Goal: Find specific page/section: Find specific page/section

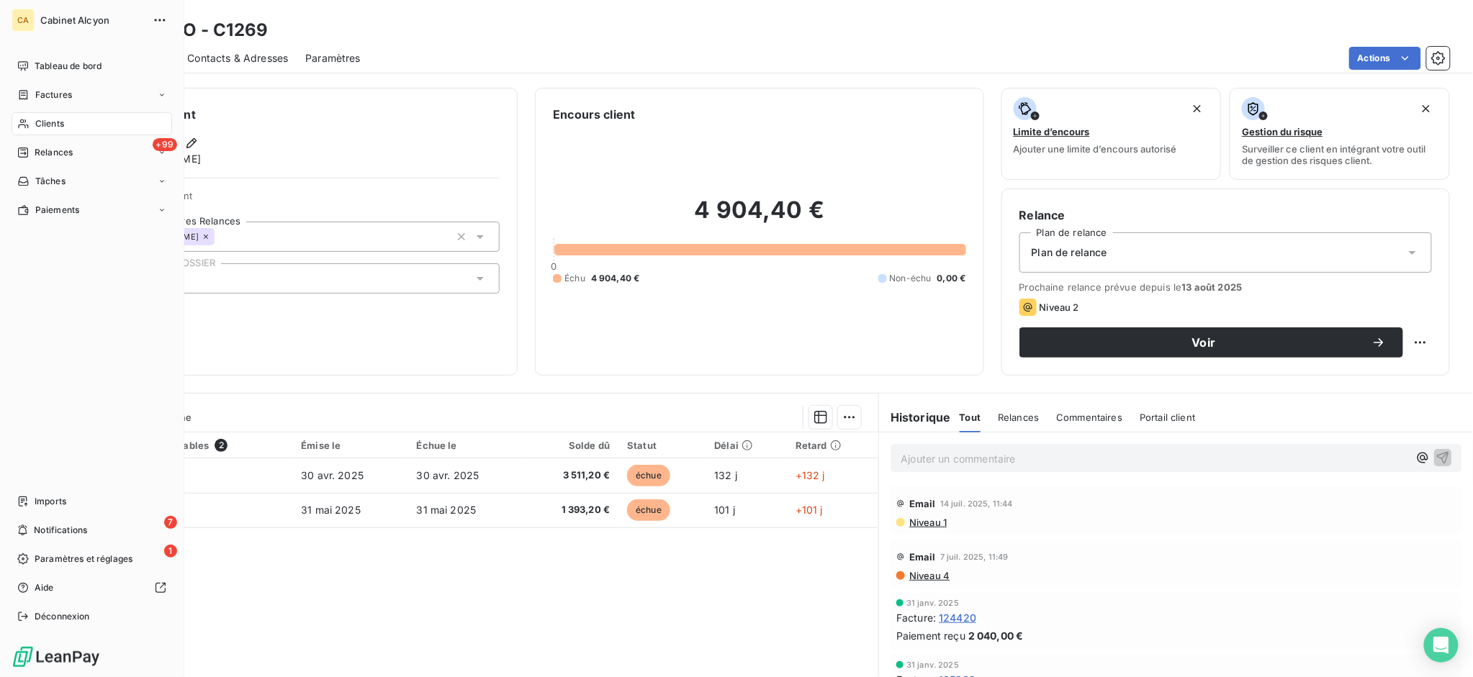
click at [39, 120] on span "Clients" at bounding box center [49, 123] width 29 height 13
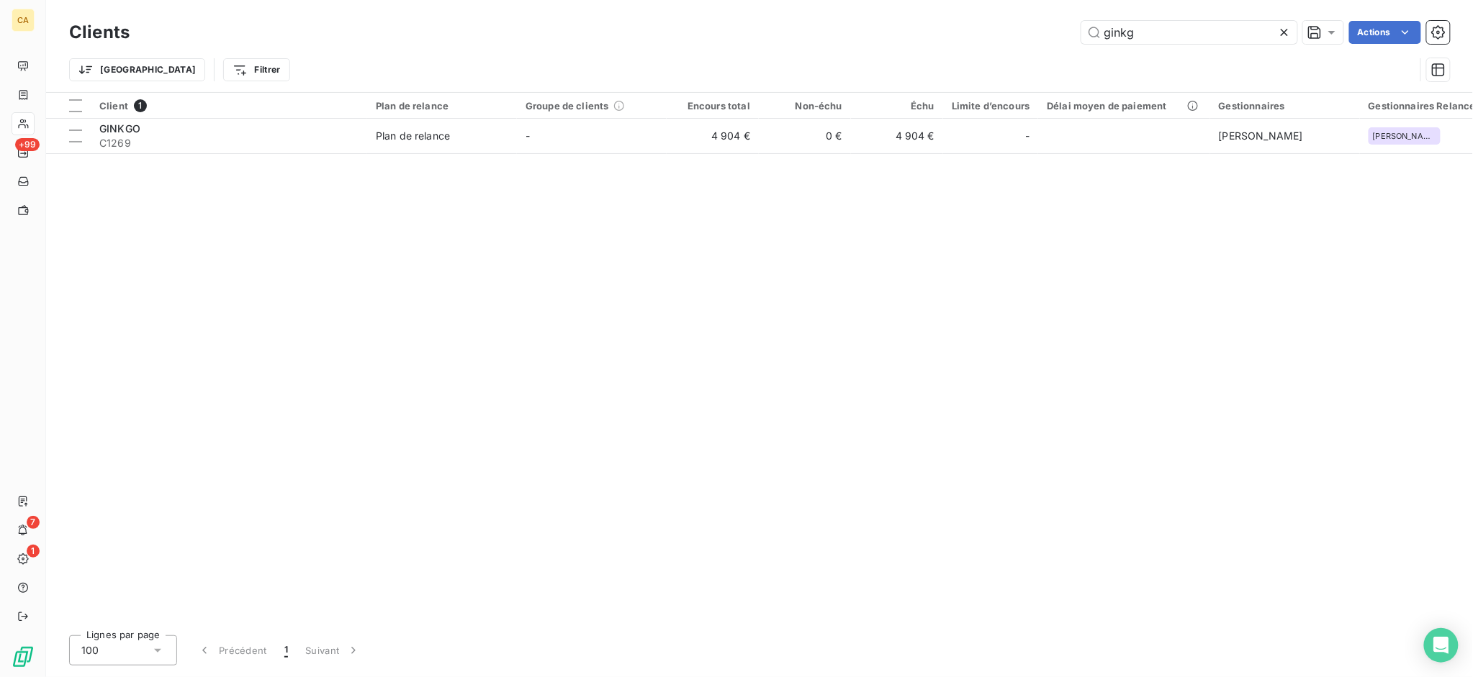
drag, startPoint x: 1168, startPoint y: 36, endPoint x: 1063, endPoint y: 31, distance: 105.9
click at [1063, 31] on div "ginkg Actions" at bounding box center [798, 32] width 1303 height 23
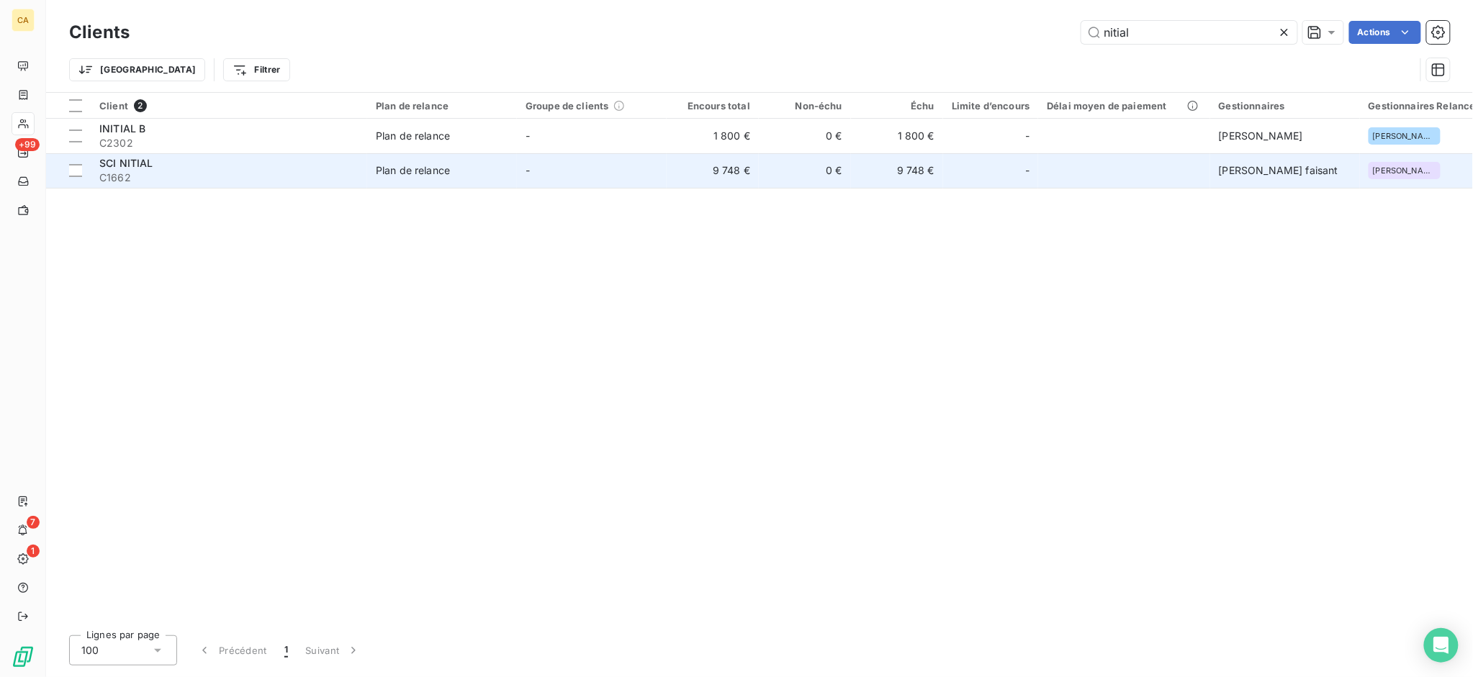
type input "nitial"
click at [148, 168] on span "SCI NITIAL" at bounding box center [126, 163] width 54 height 12
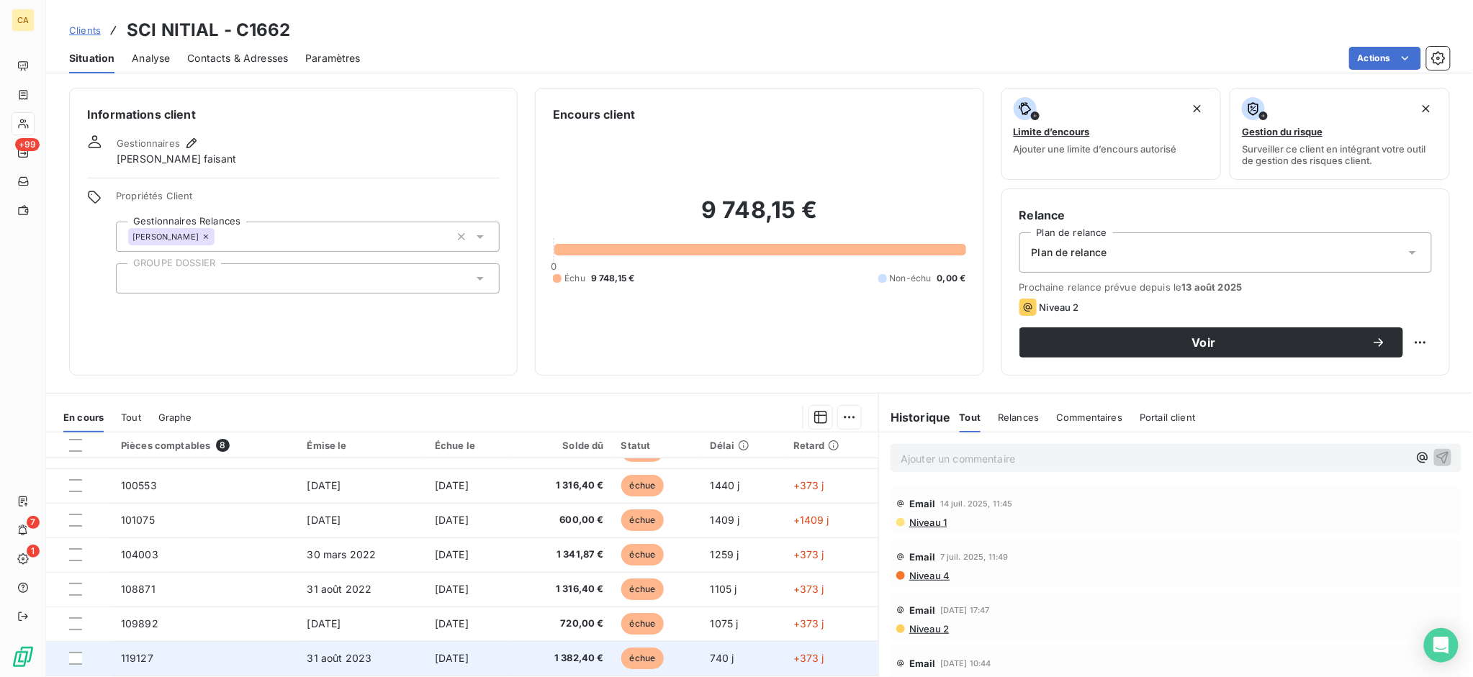
scroll to position [75, 0]
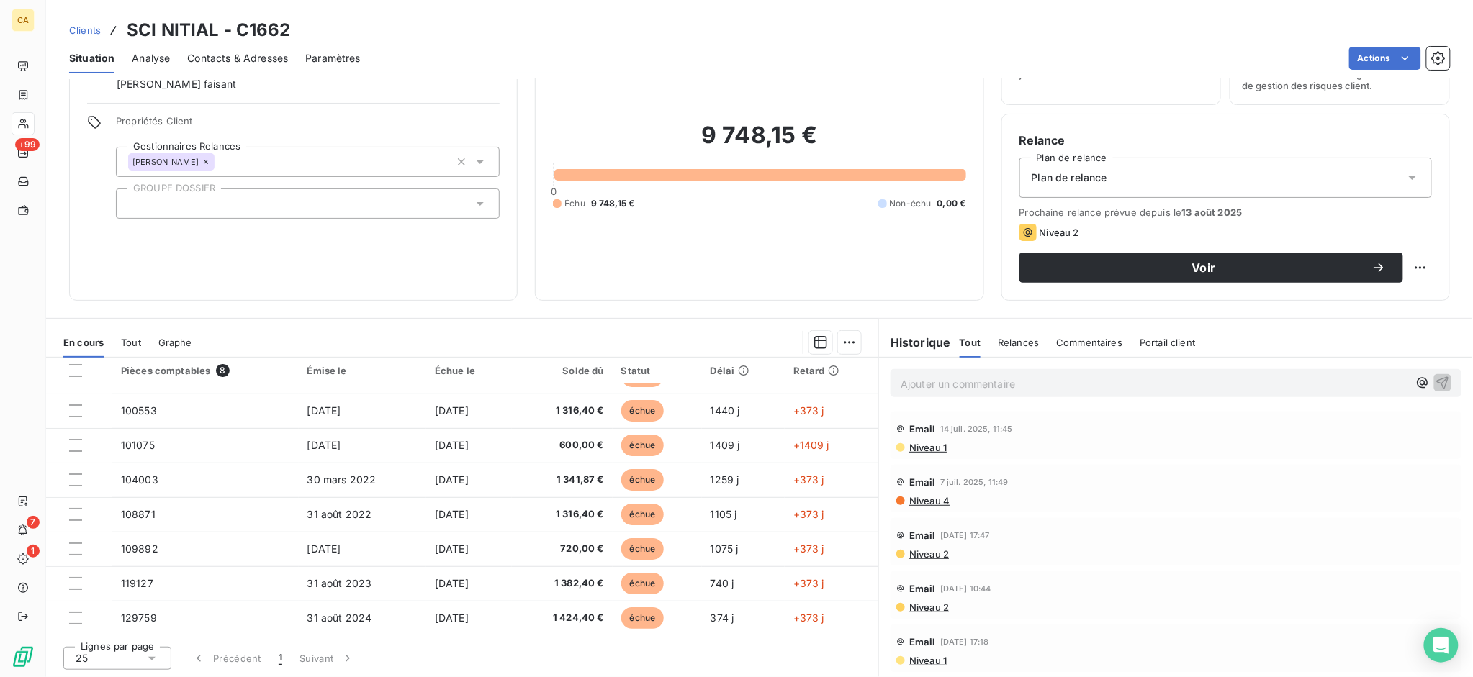
click at [134, 337] on span "Tout" at bounding box center [131, 343] width 20 height 12
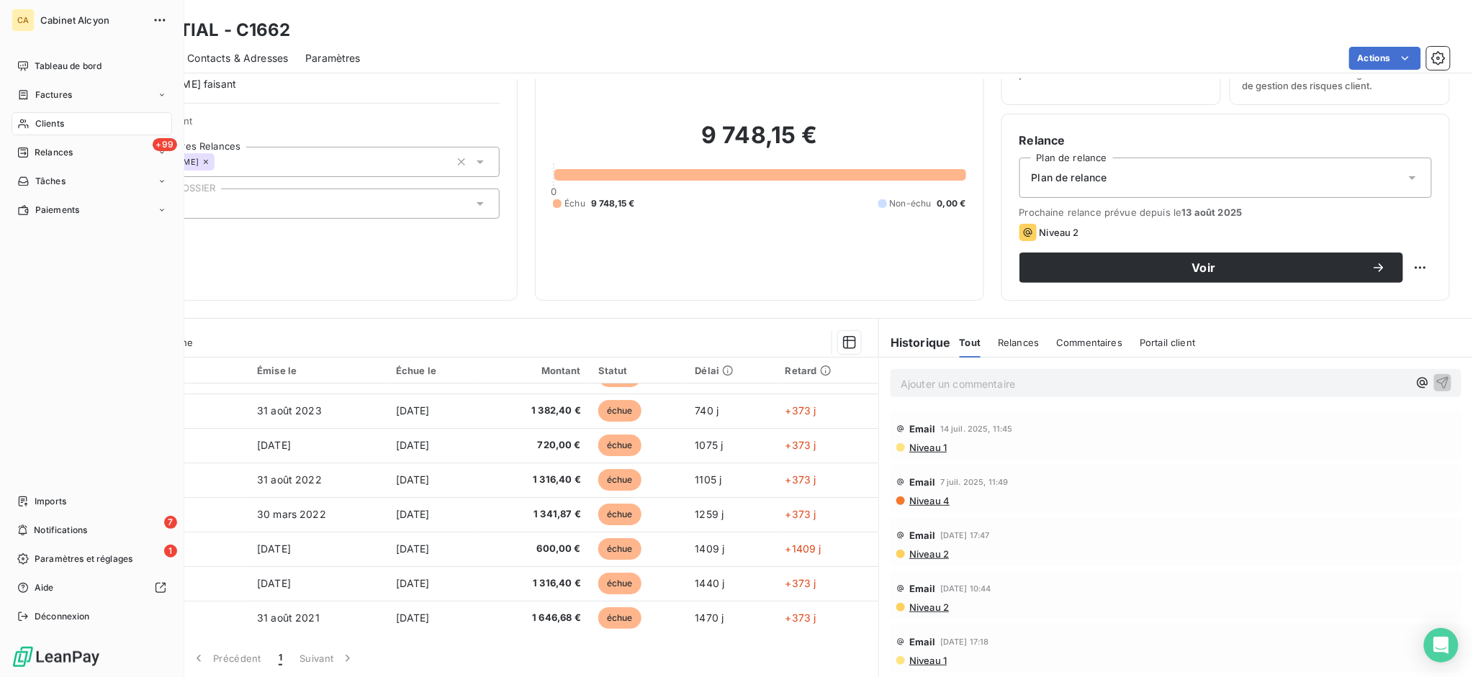
click at [42, 125] on span "Clients" at bounding box center [49, 123] width 29 height 13
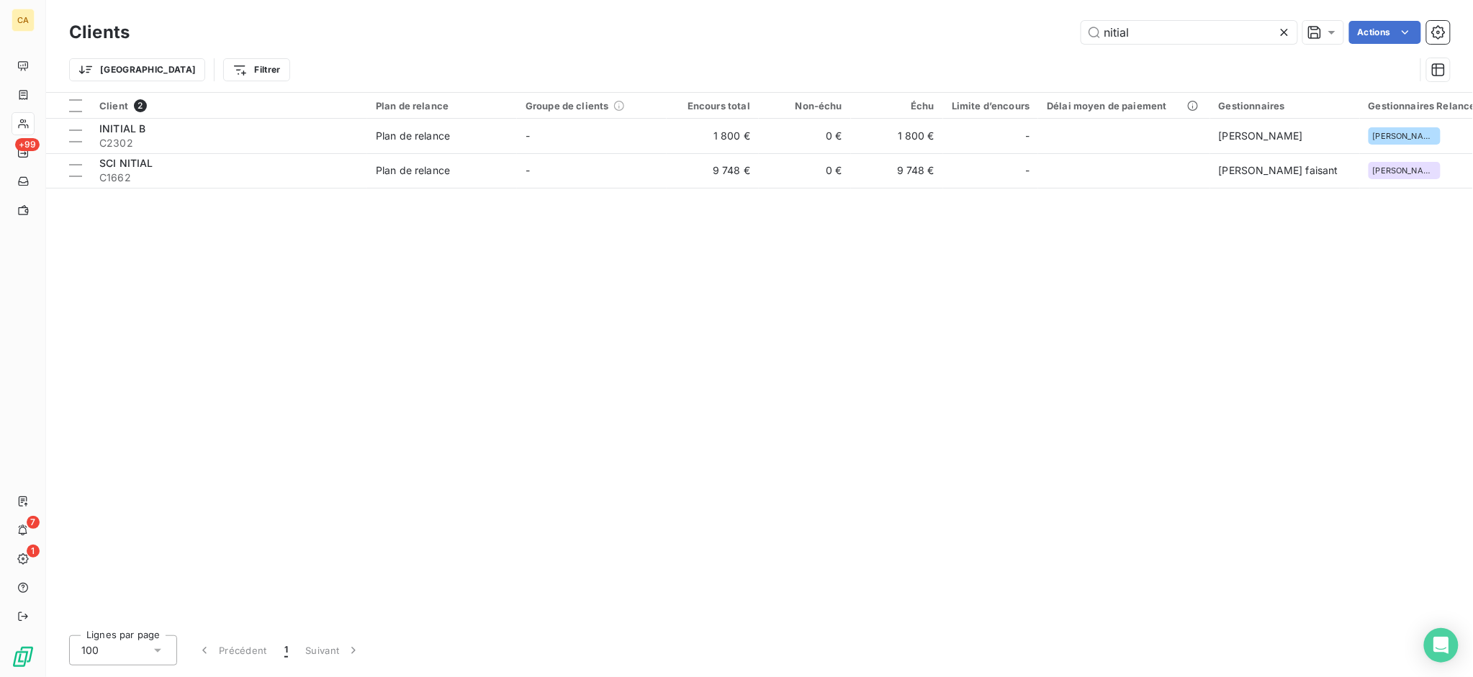
drag, startPoint x: 1184, startPoint y: 35, endPoint x: 1032, endPoint y: 36, distance: 151.9
click at [1032, 36] on div "nitial Actions" at bounding box center [798, 32] width 1303 height 23
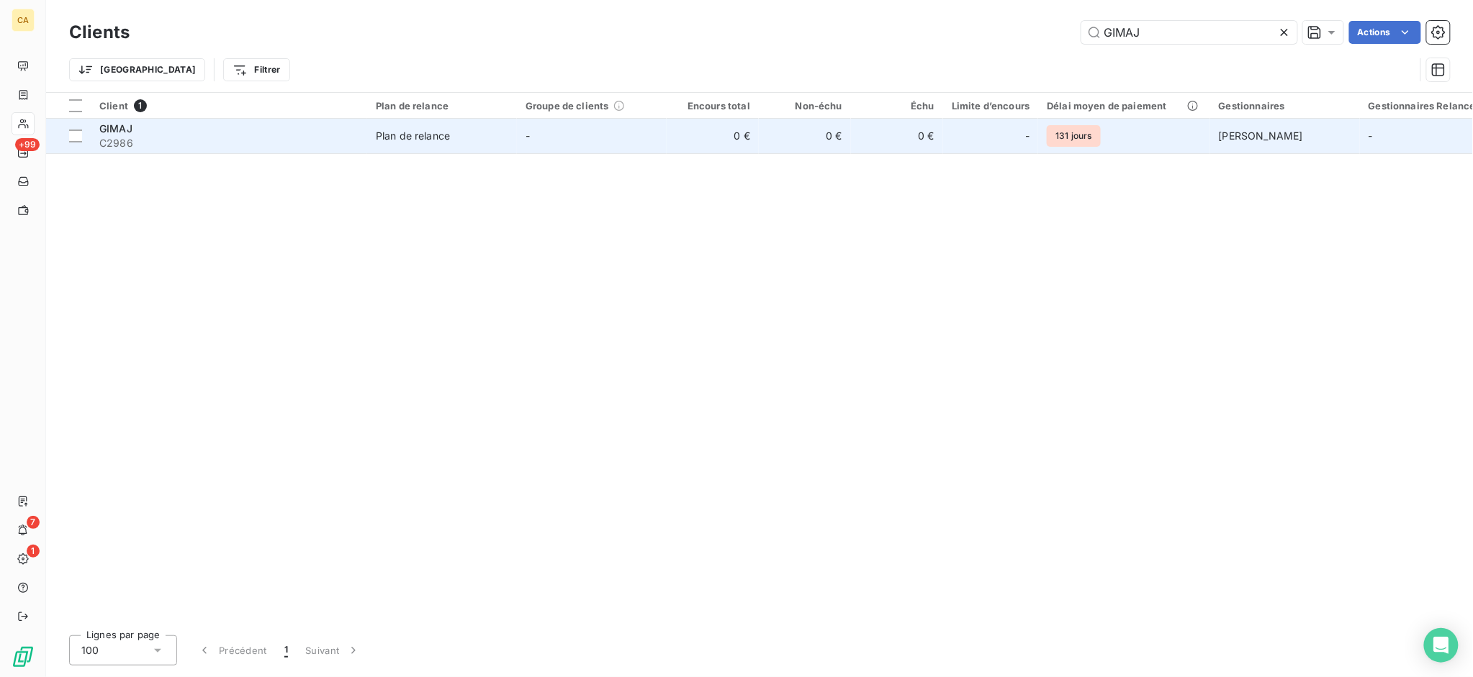
type input "GIMAJ"
click at [144, 132] on div "GIMAJ" at bounding box center [228, 129] width 259 height 14
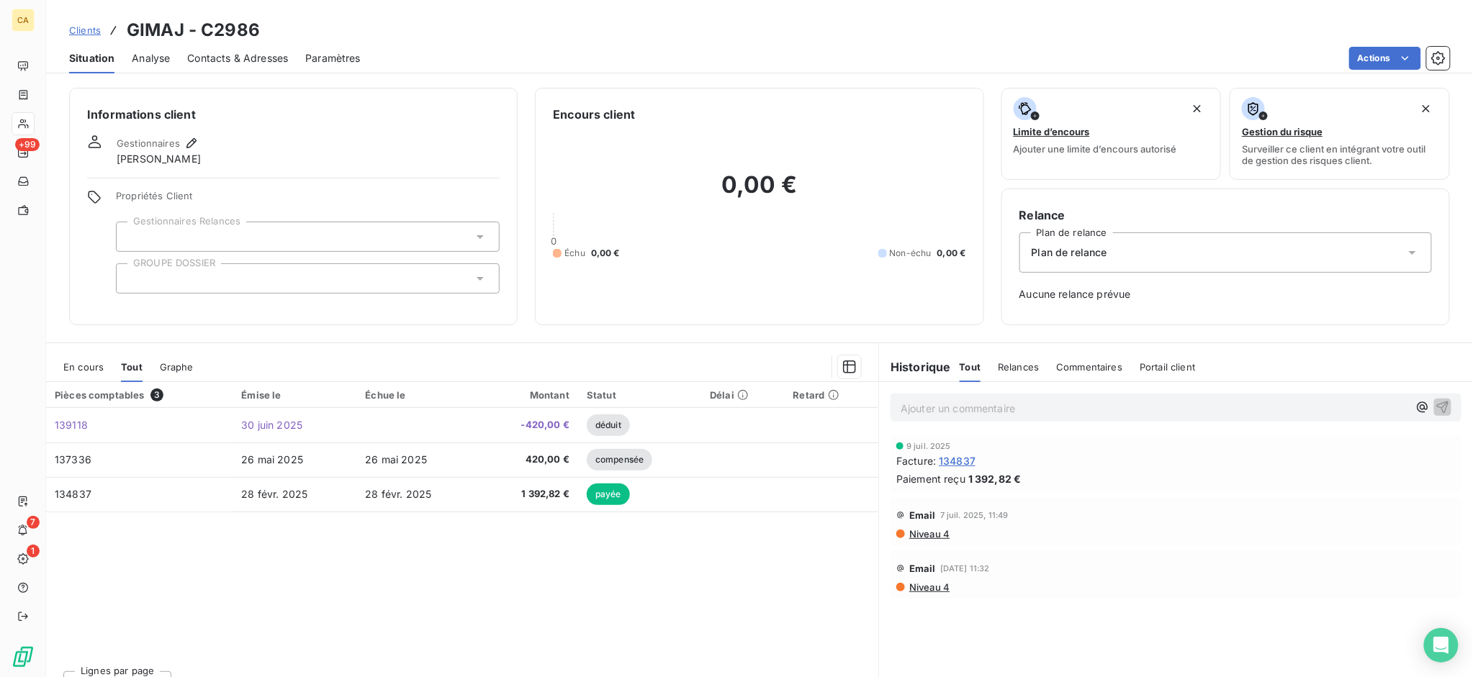
click at [89, 364] on span "En cours" at bounding box center [83, 367] width 40 height 12
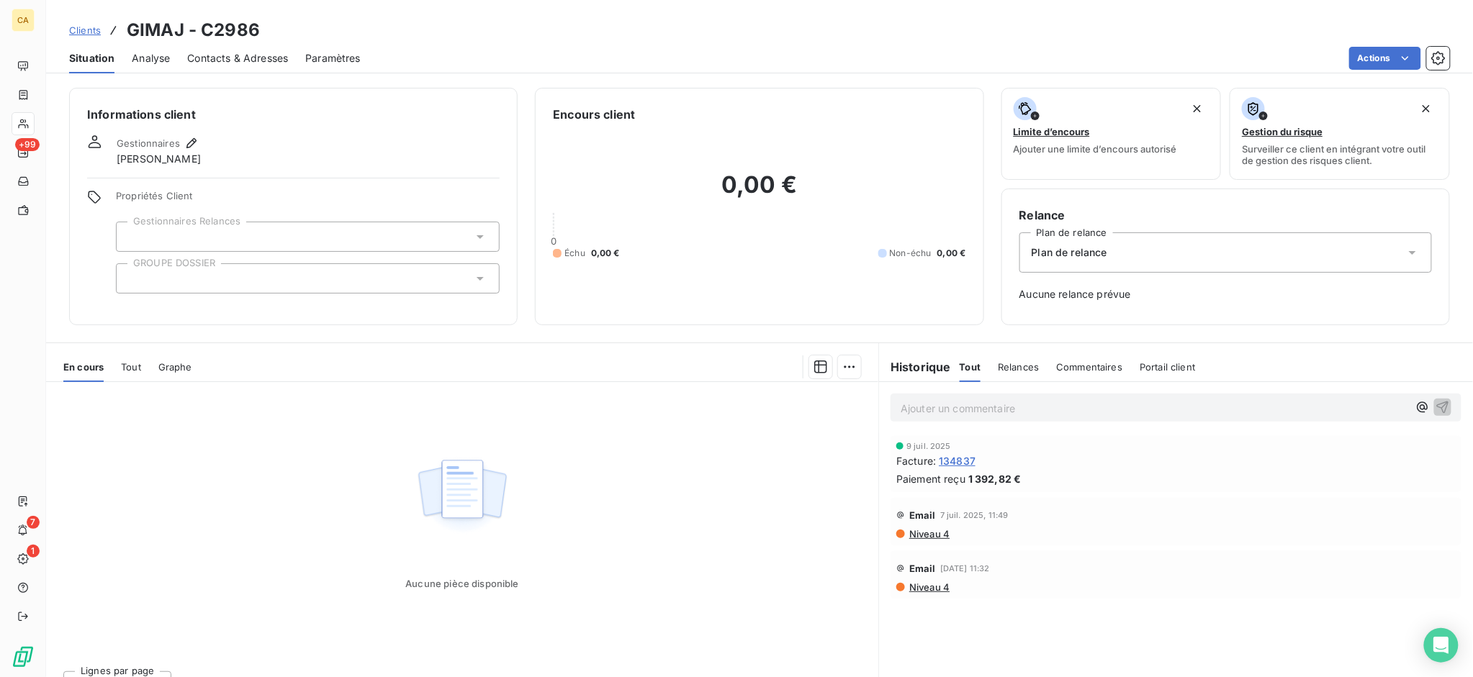
click at [127, 366] on span "Tout" at bounding box center [131, 367] width 20 height 12
